Goal: Transaction & Acquisition: Purchase product/service

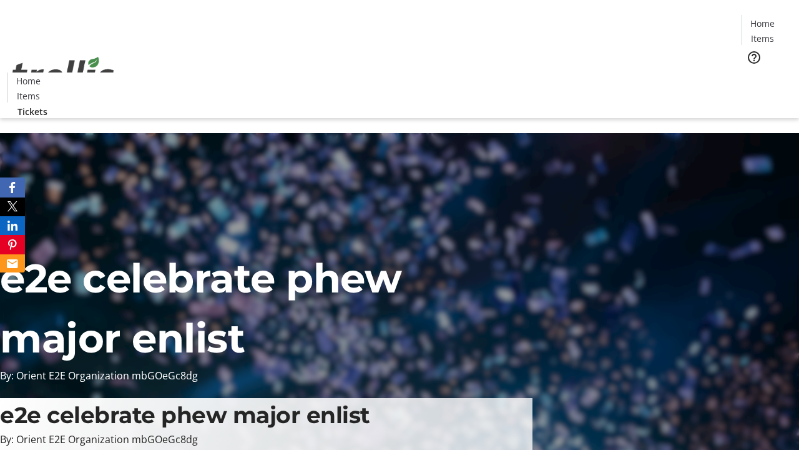
click at [752, 72] on span "Tickets" at bounding box center [767, 78] width 30 height 13
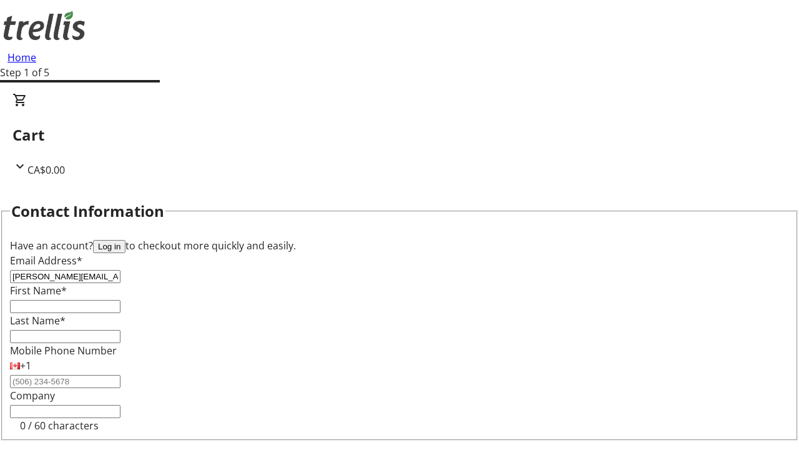
type input "[PERSON_NAME][EMAIL_ADDRESS][DOMAIN_NAME]"
type input "[PERSON_NAME]"
type input "Kohler"
